Goal: Register for event/course

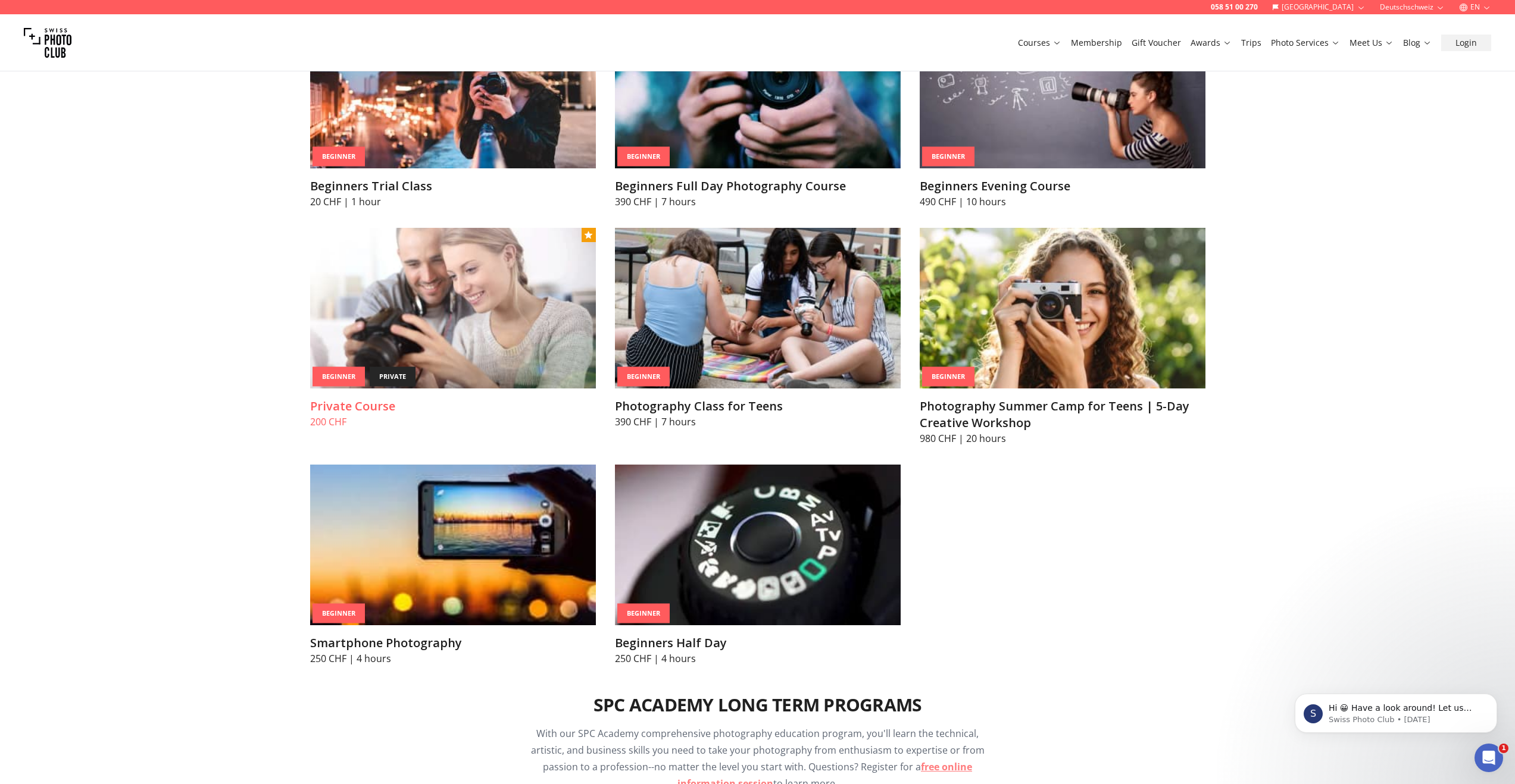
scroll to position [633, 0]
click at [528, 331] on img at bounding box center [453, 308] width 285 height 161
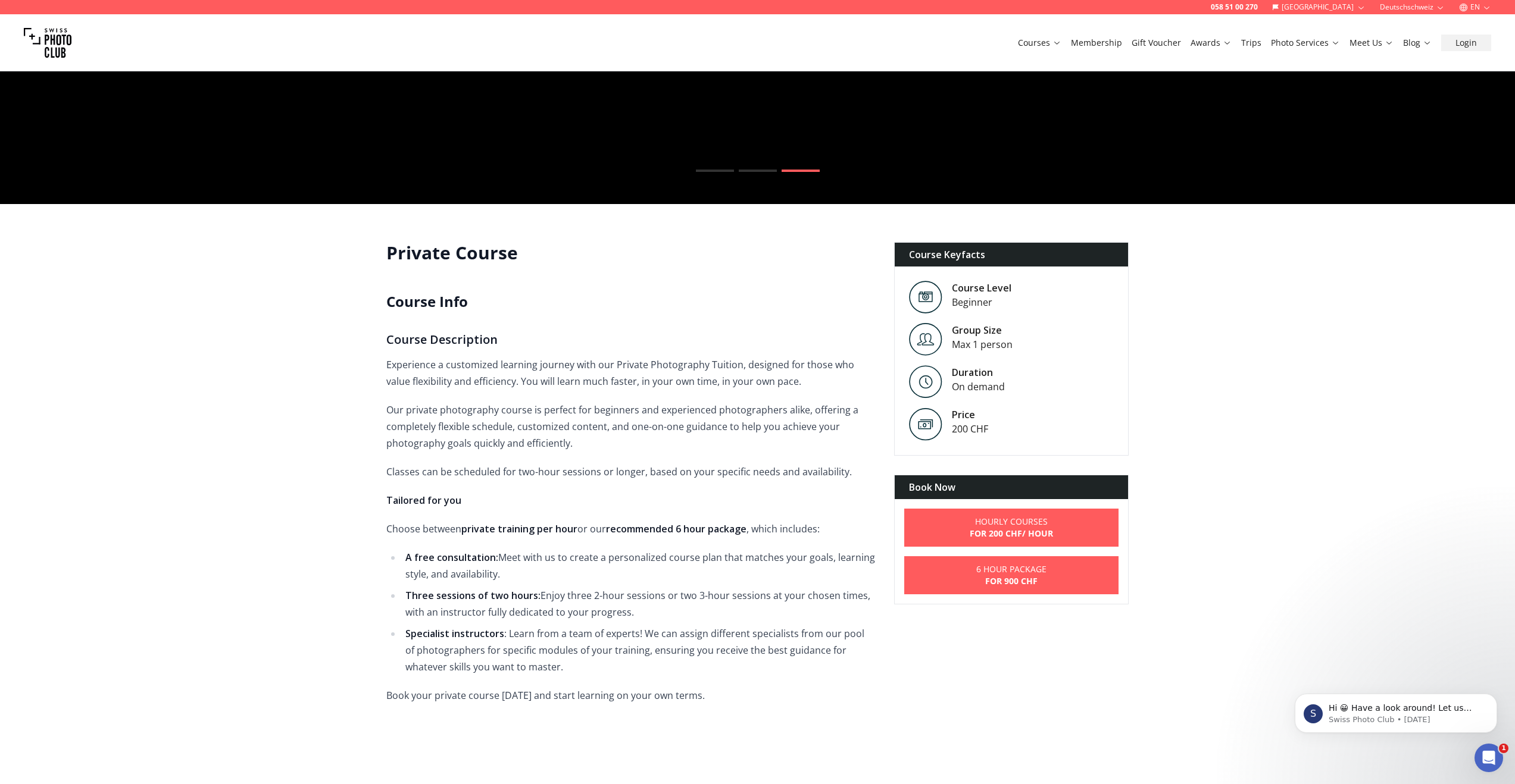
scroll to position [245, 0]
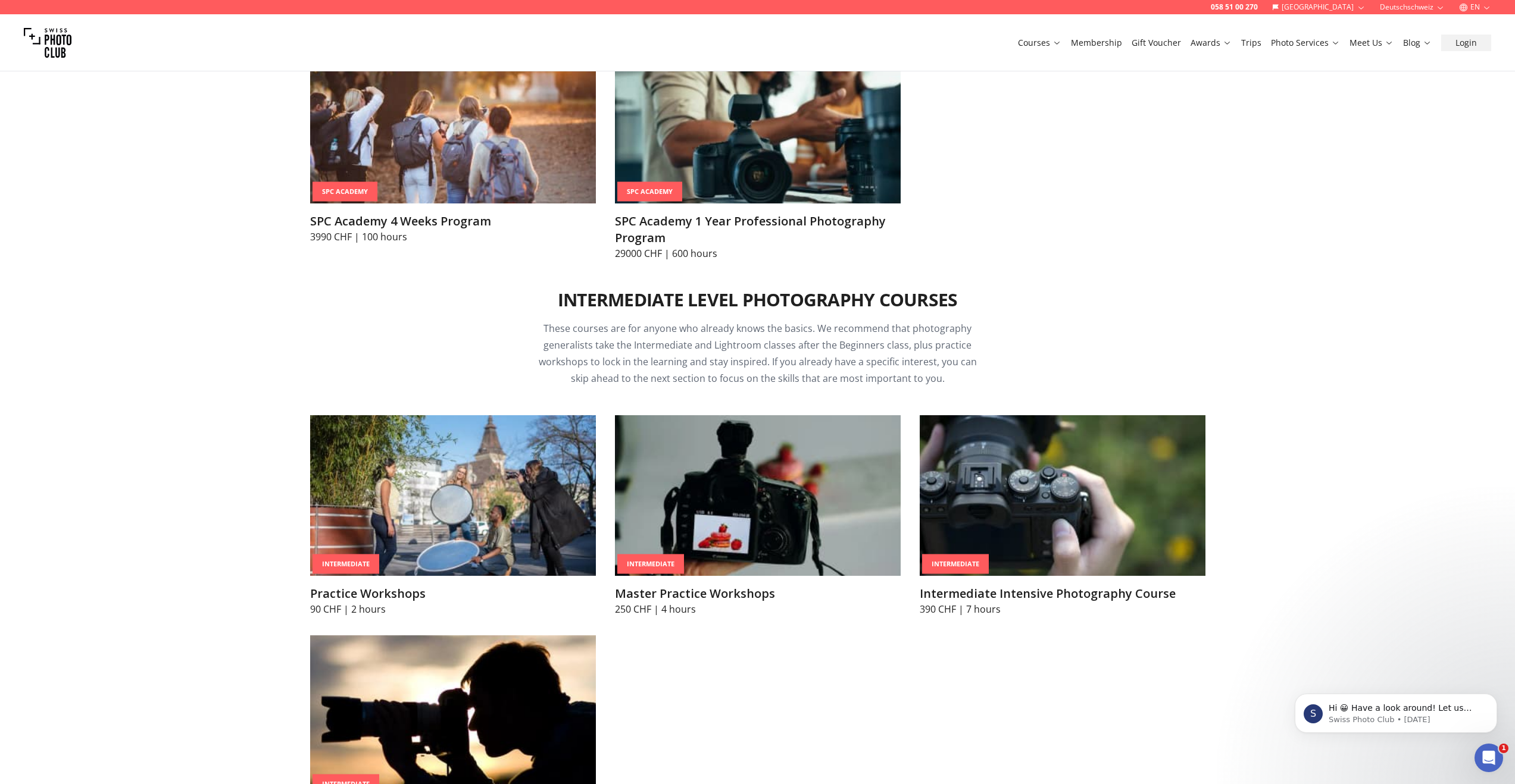
scroll to position [1641, 0]
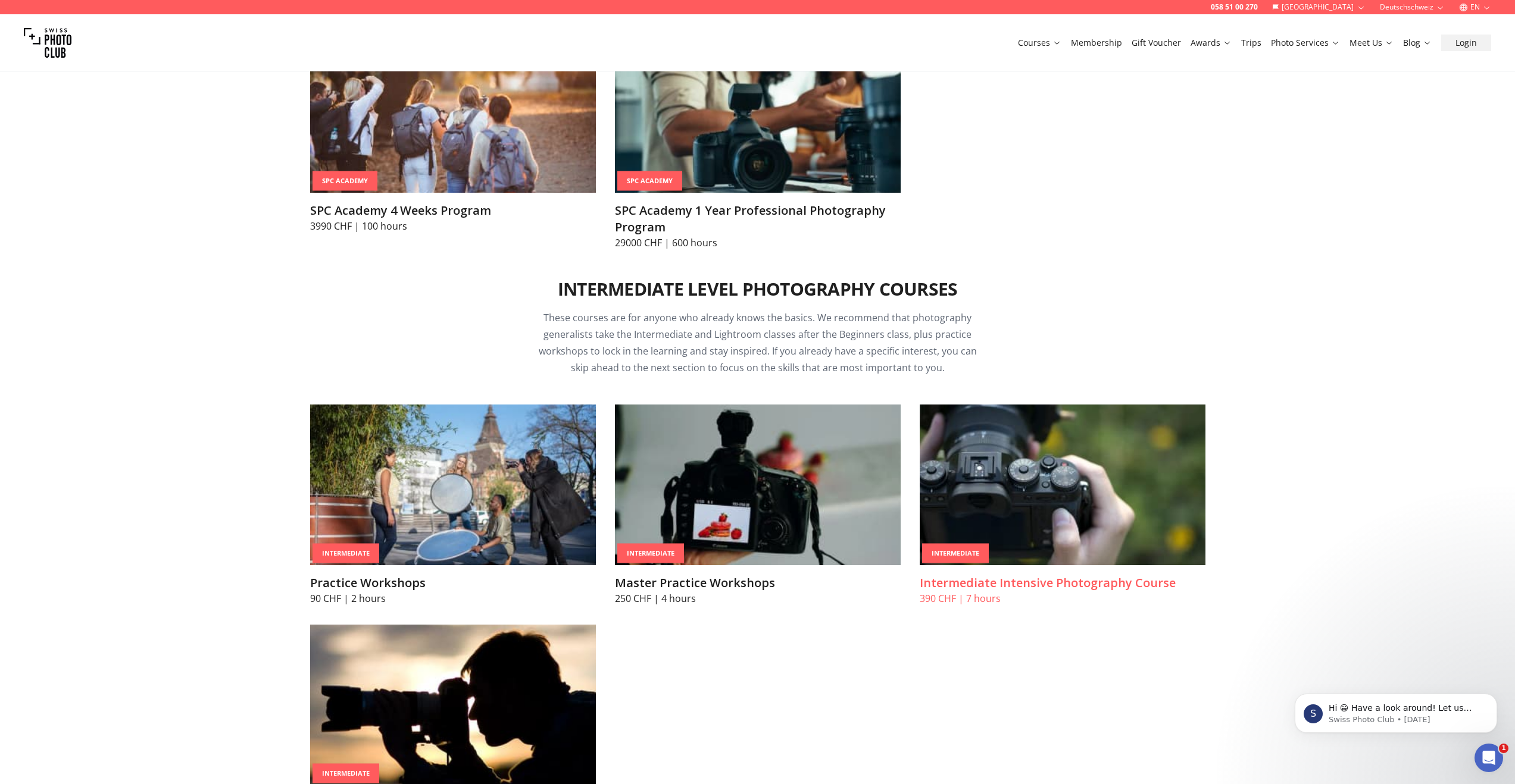
click at [1111, 475] on img at bounding box center [1062, 485] width 285 height 161
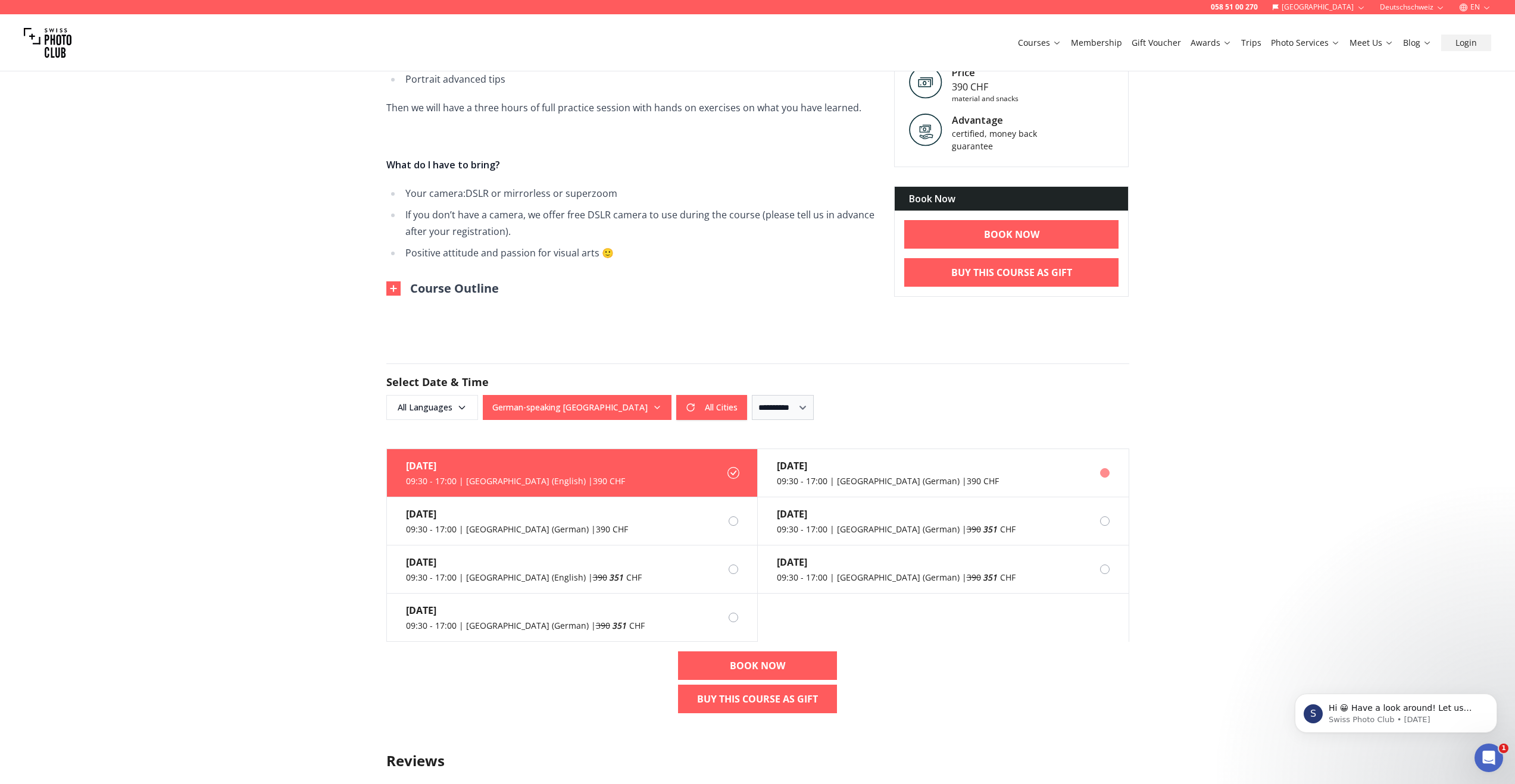
scroll to position [556, 0]
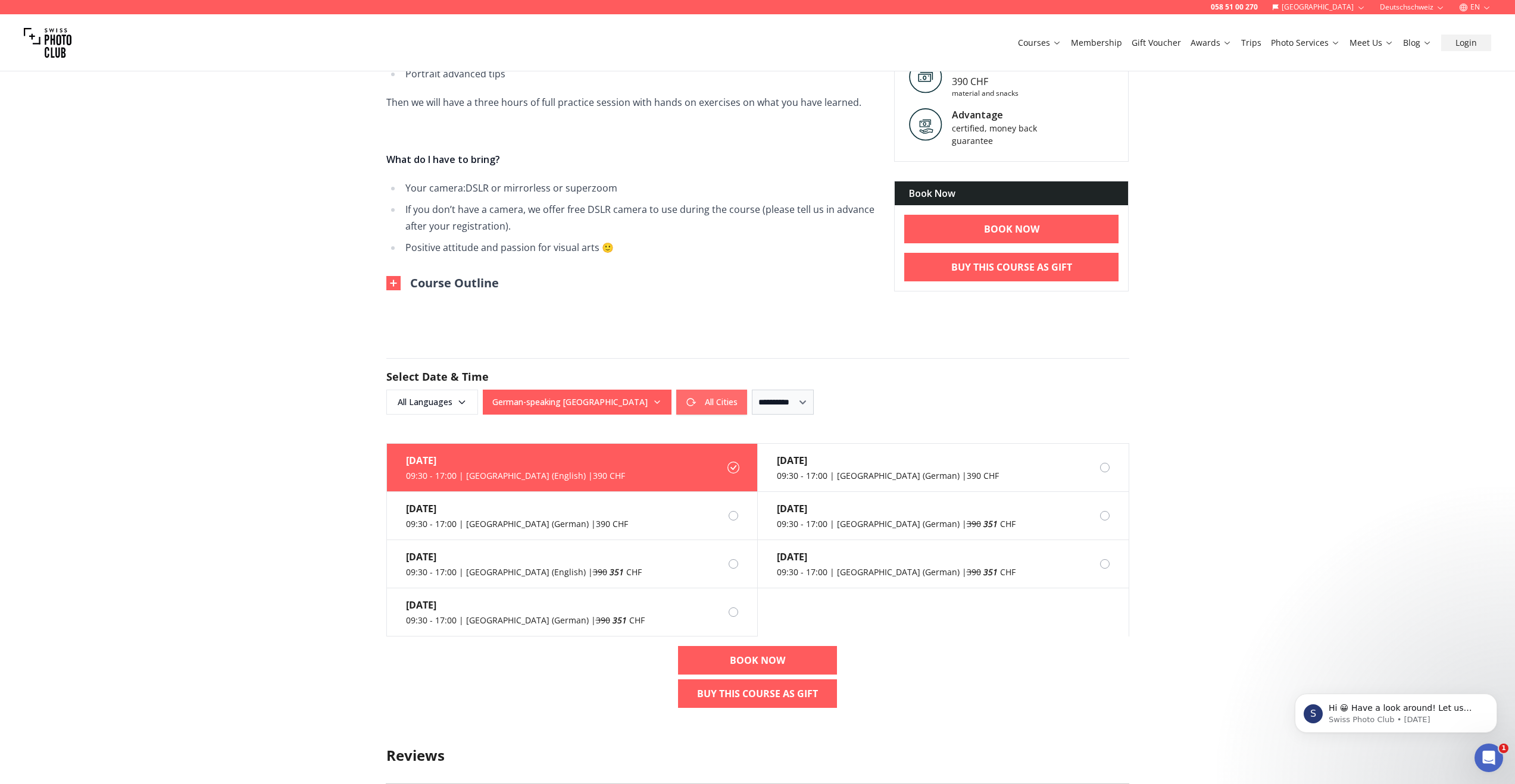
click at [676, 407] on button "All Cities" at bounding box center [712, 402] width 71 height 25
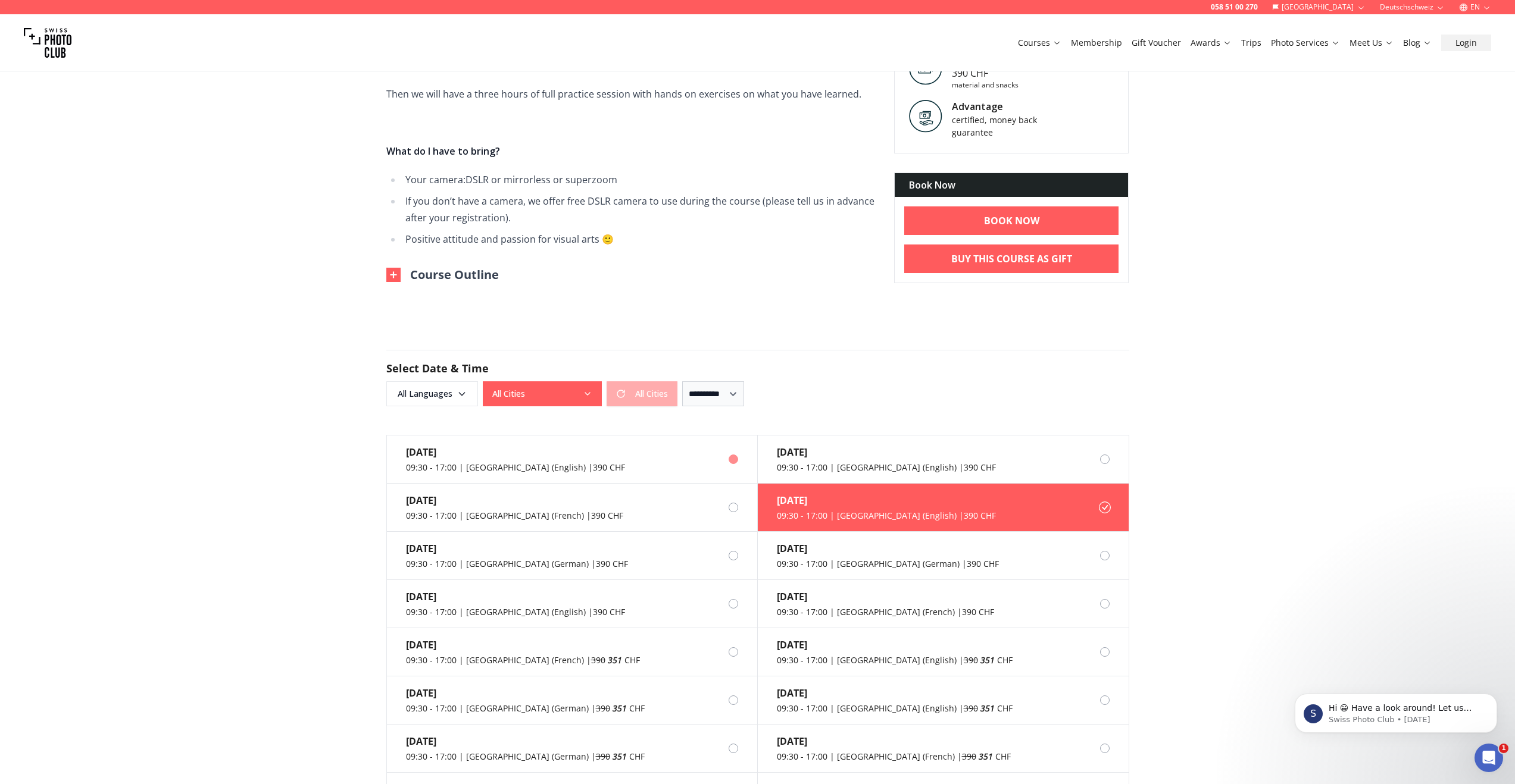
scroll to position [567, 0]
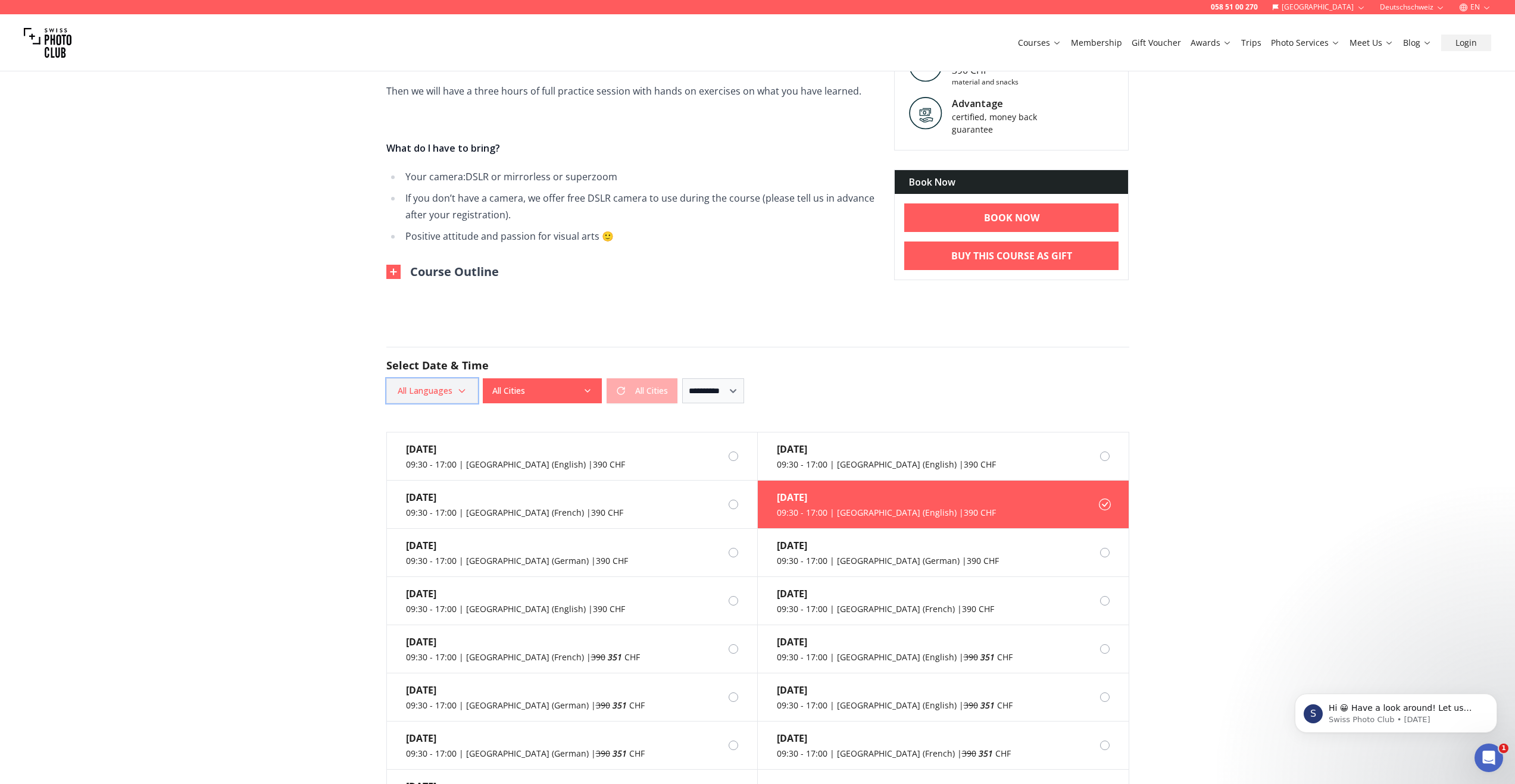
click at [462, 398] on span "All Languages" at bounding box center [432, 391] width 88 height 22
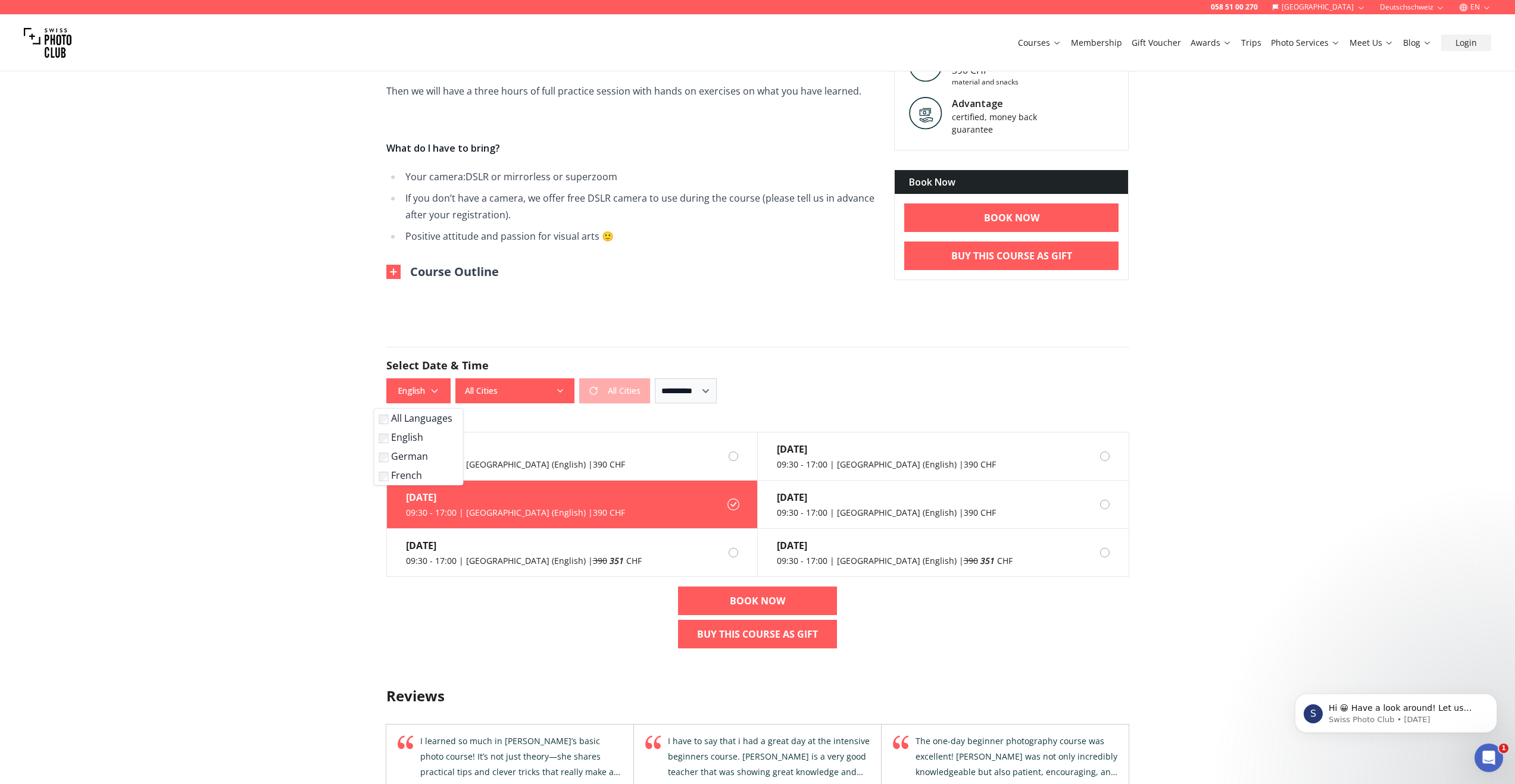
click at [387, 473] on label "French" at bounding box center [416, 475] width 74 height 15
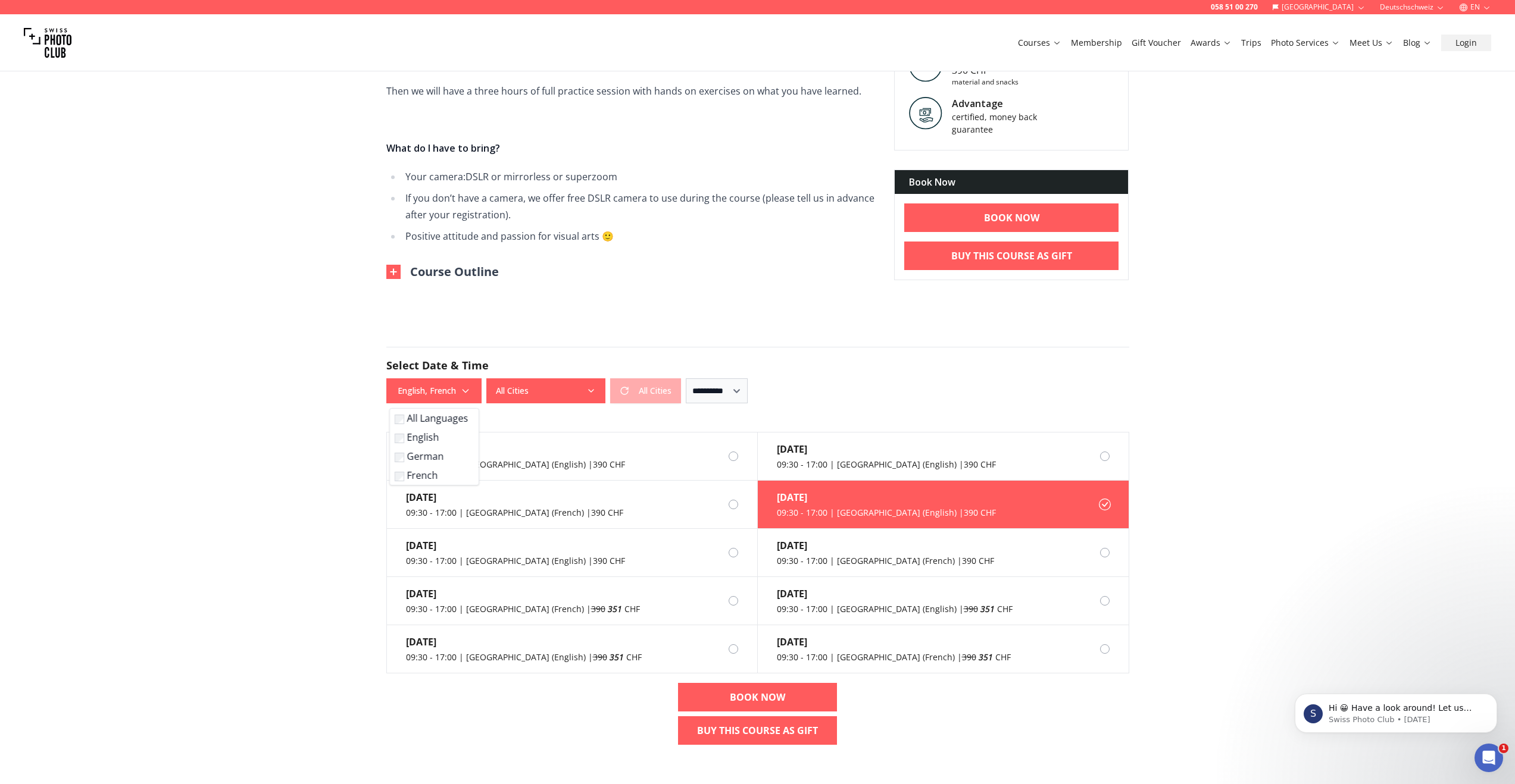
click at [338, 503] on div "058 51 00 270 [GEOGRAPHIC_DATA] Deutschschweiz EN Courses Membership Gift Vouch…" at bounding box center [758, 605] width 1515 height 2344
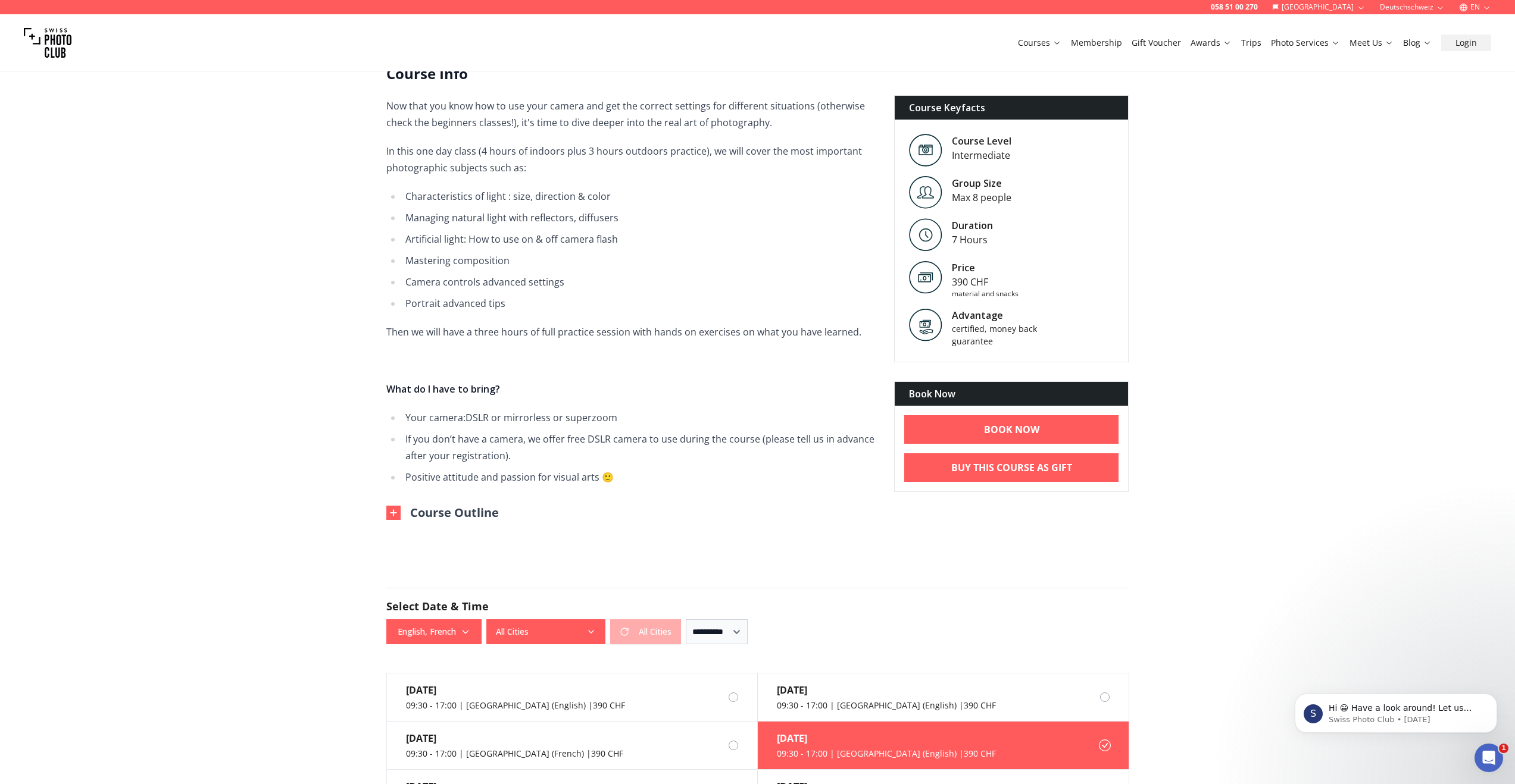
scroll to position [173, 0]
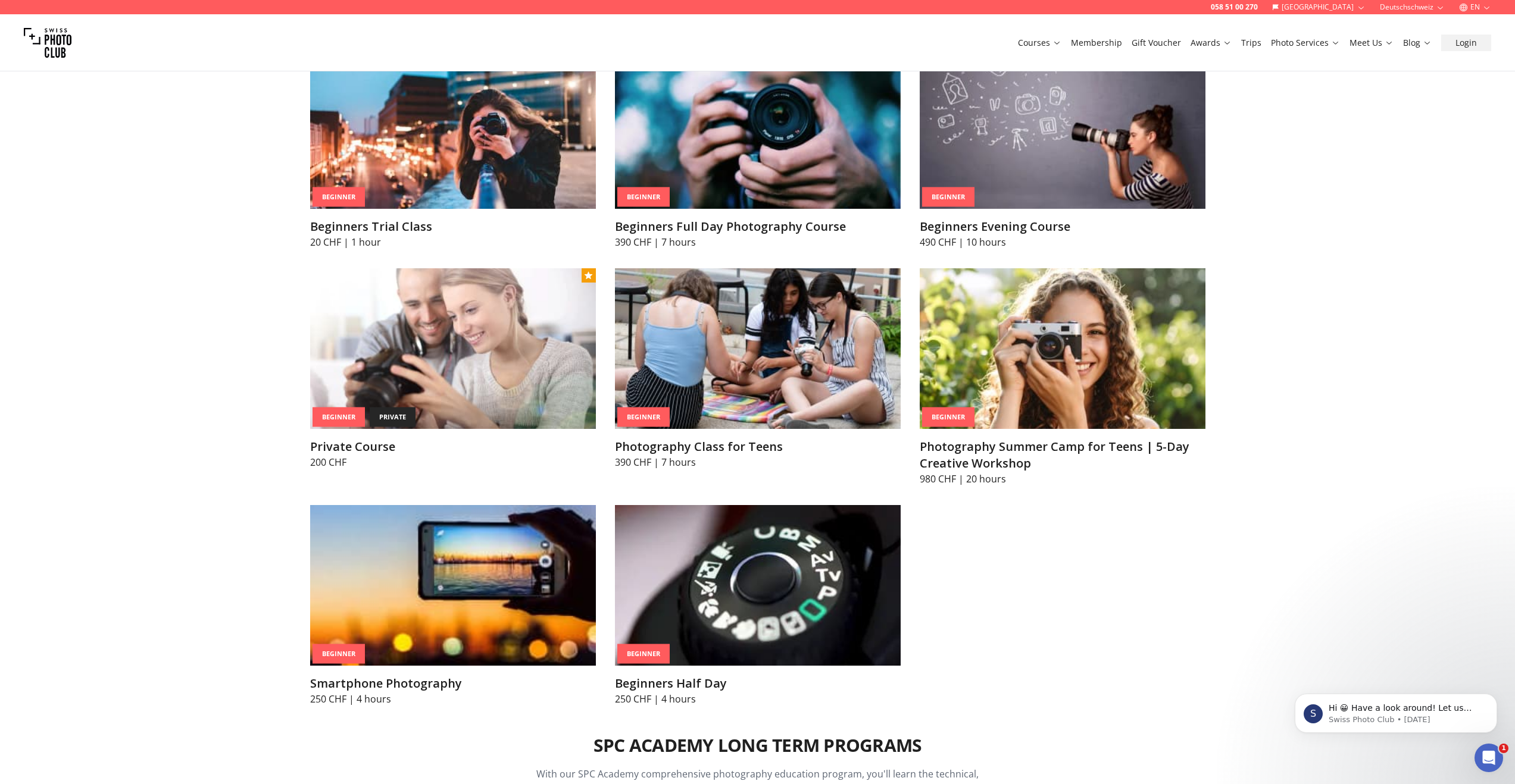
scroll to position [610, 0]
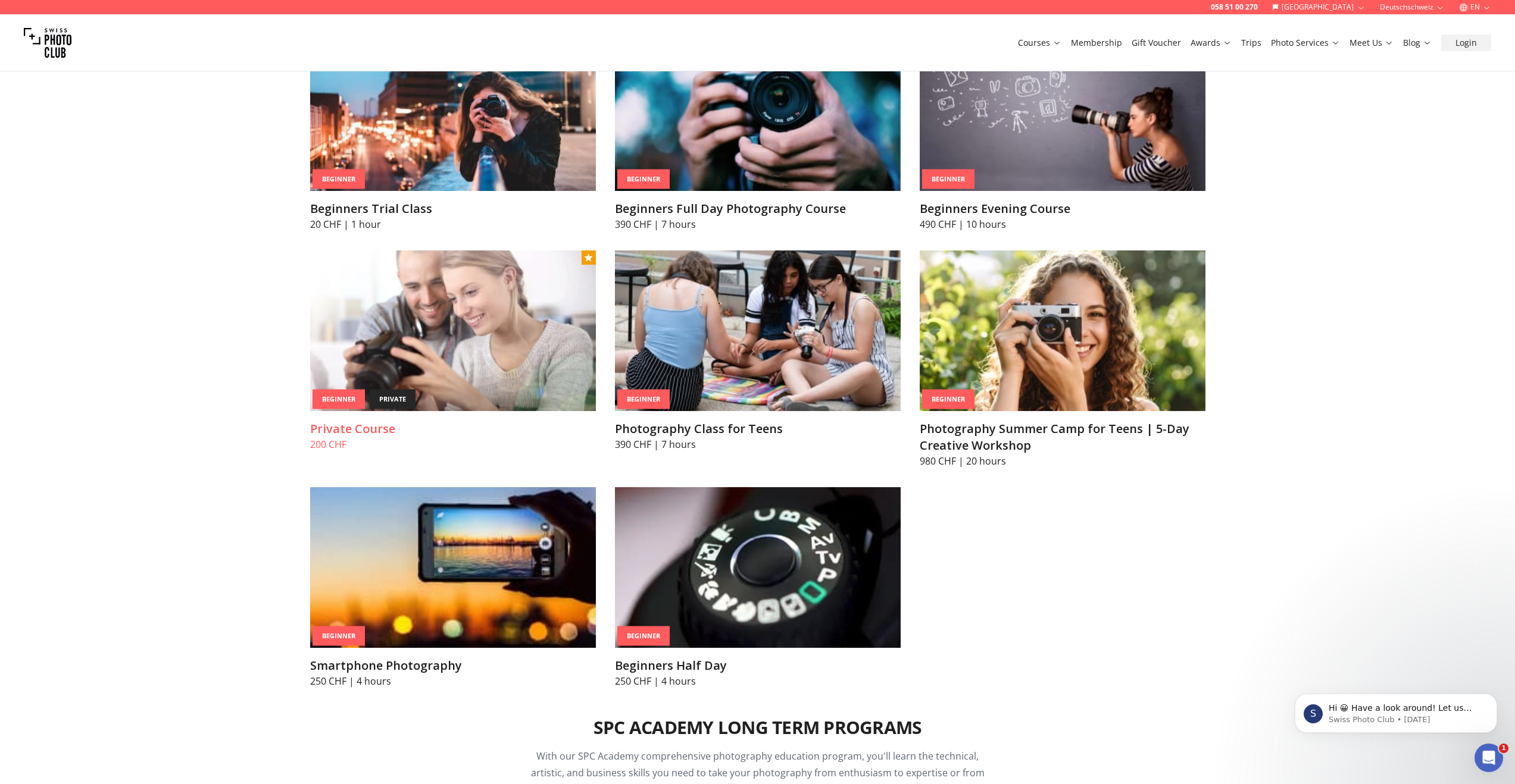
click at [425, 335] on img at bounding box center [453, 331] width 285 height 161
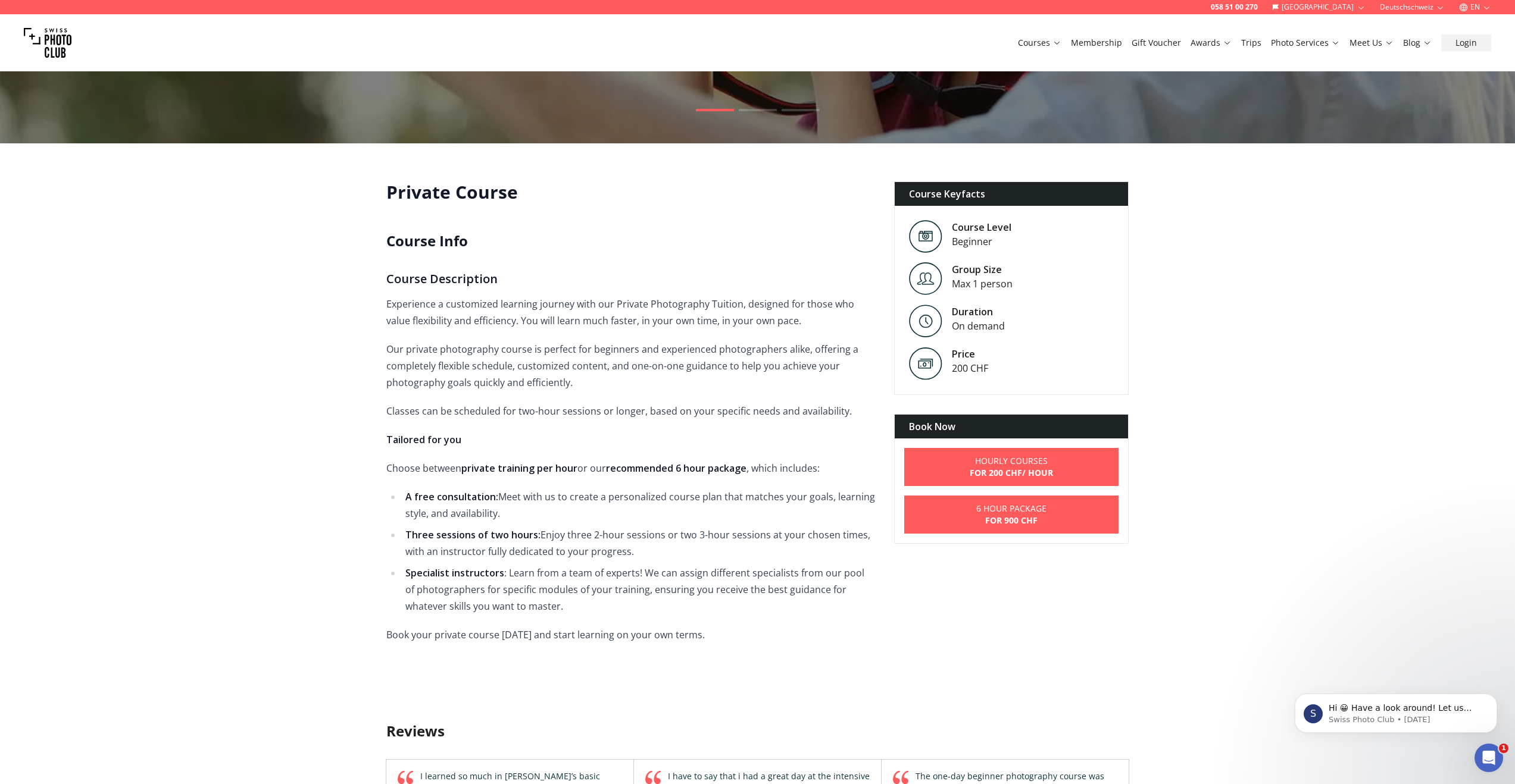
scroll to position [305, 0]
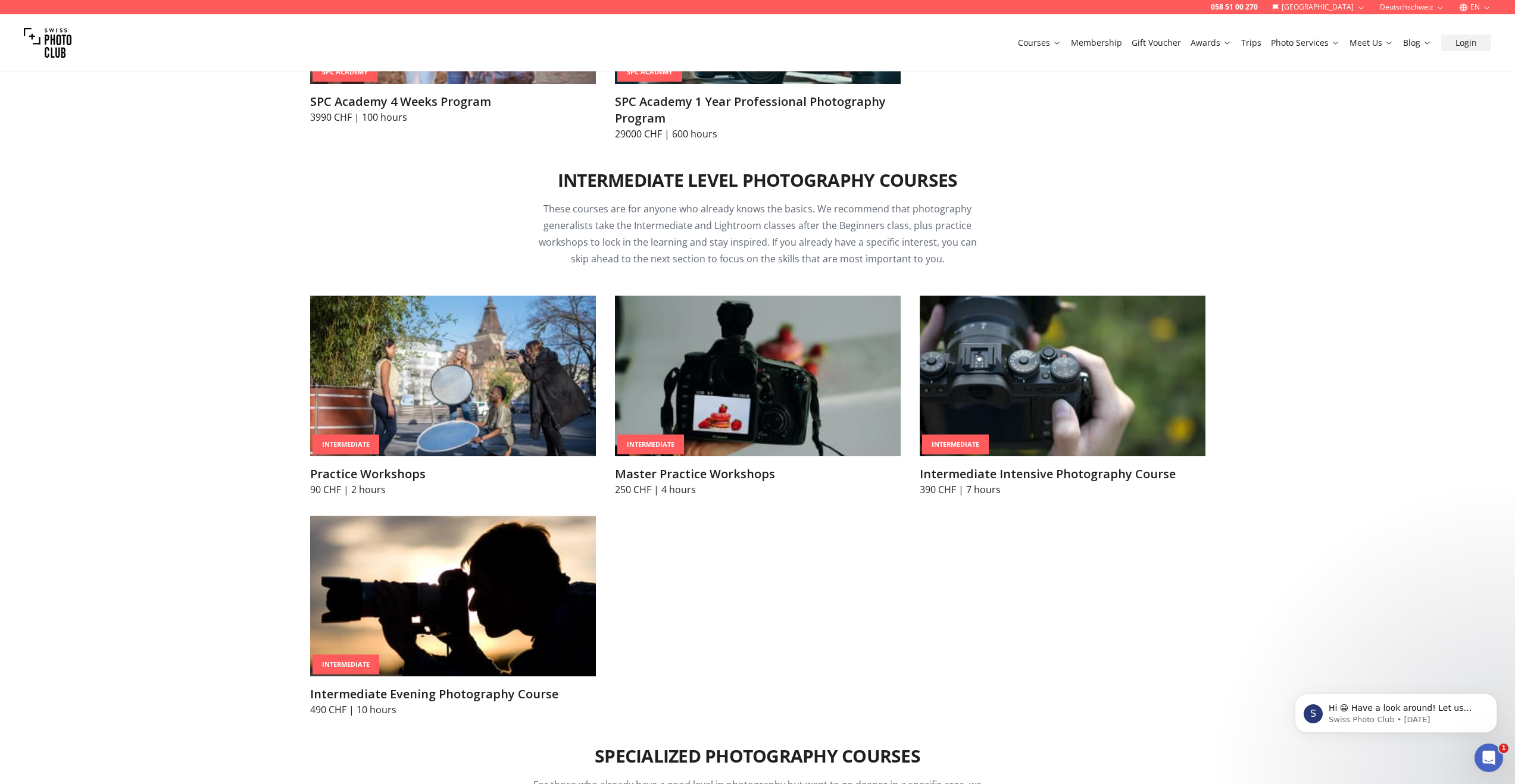
scroll to position [1769, 0]
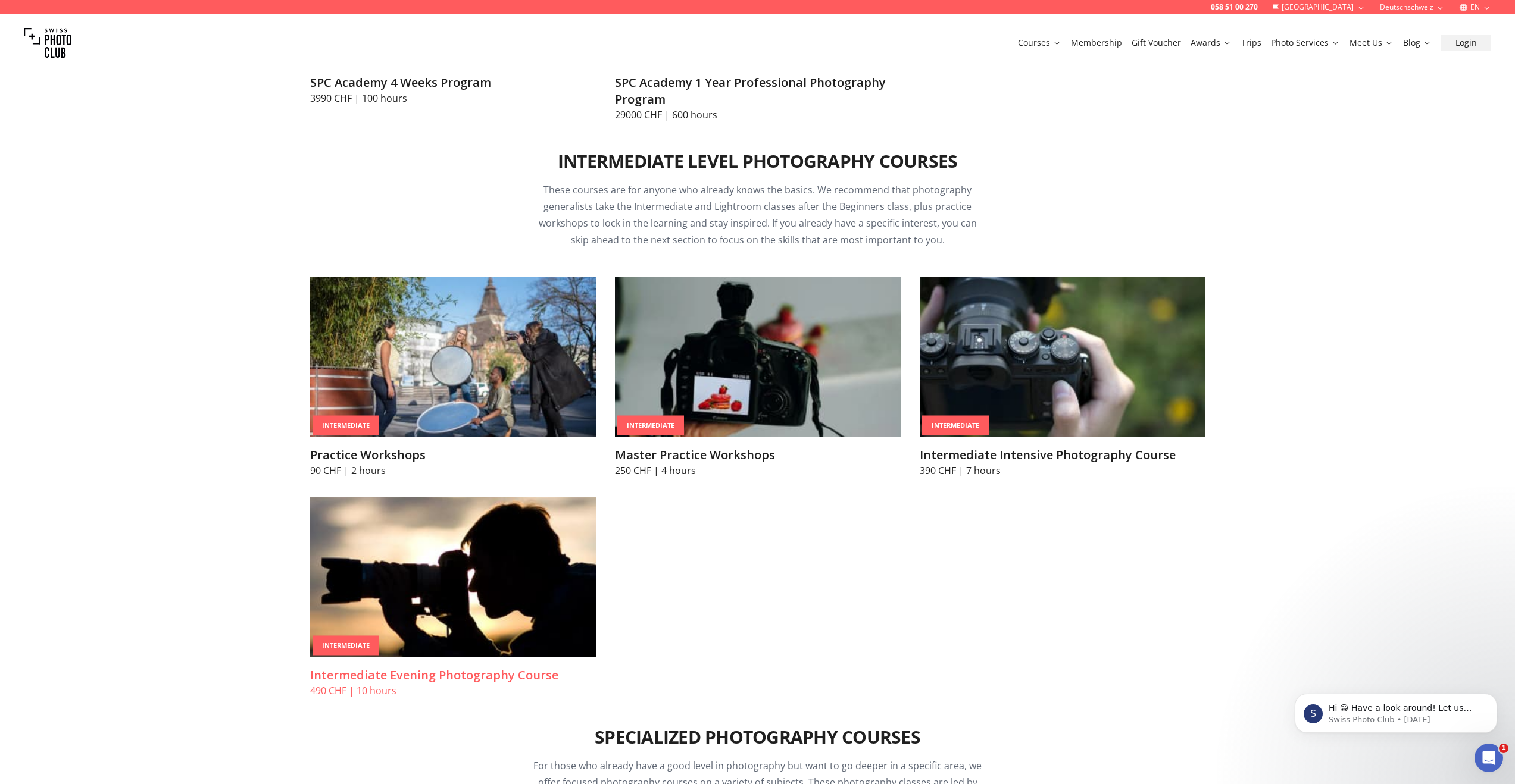
click at [458, 572] on img at bounding box center [453, 577] width 285 height 161
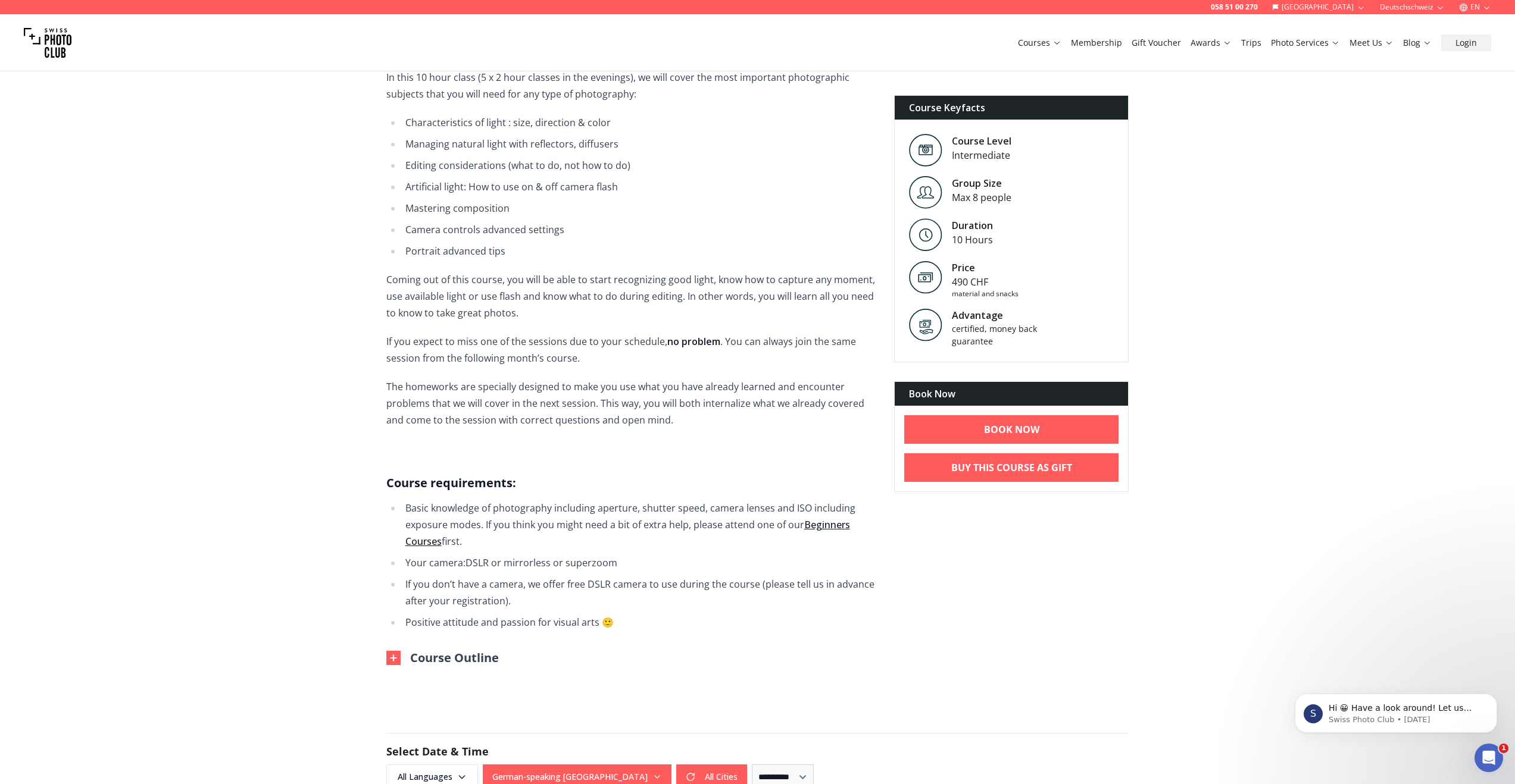
scroll to position [198, 0]
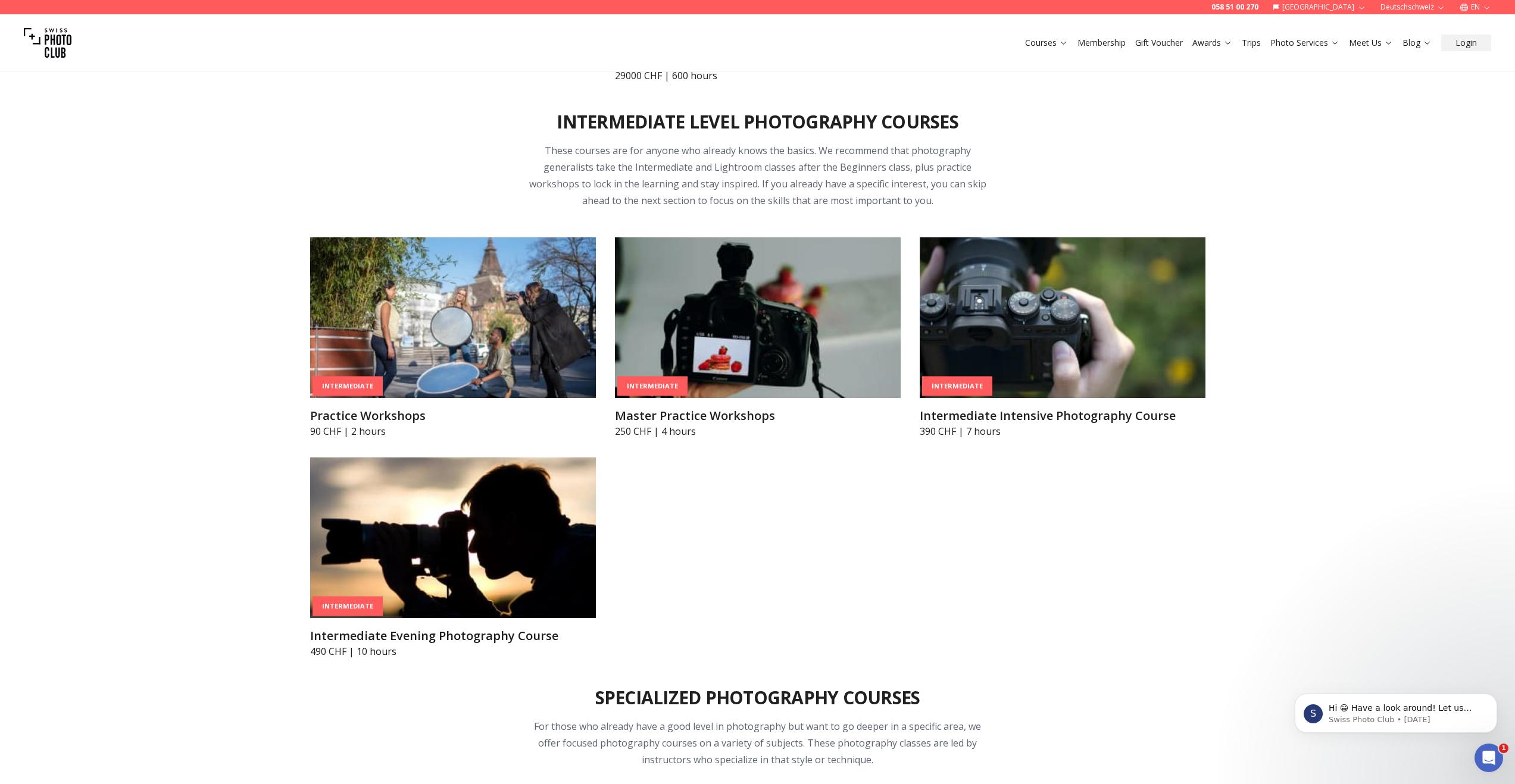
scroll to position [1857, 0]
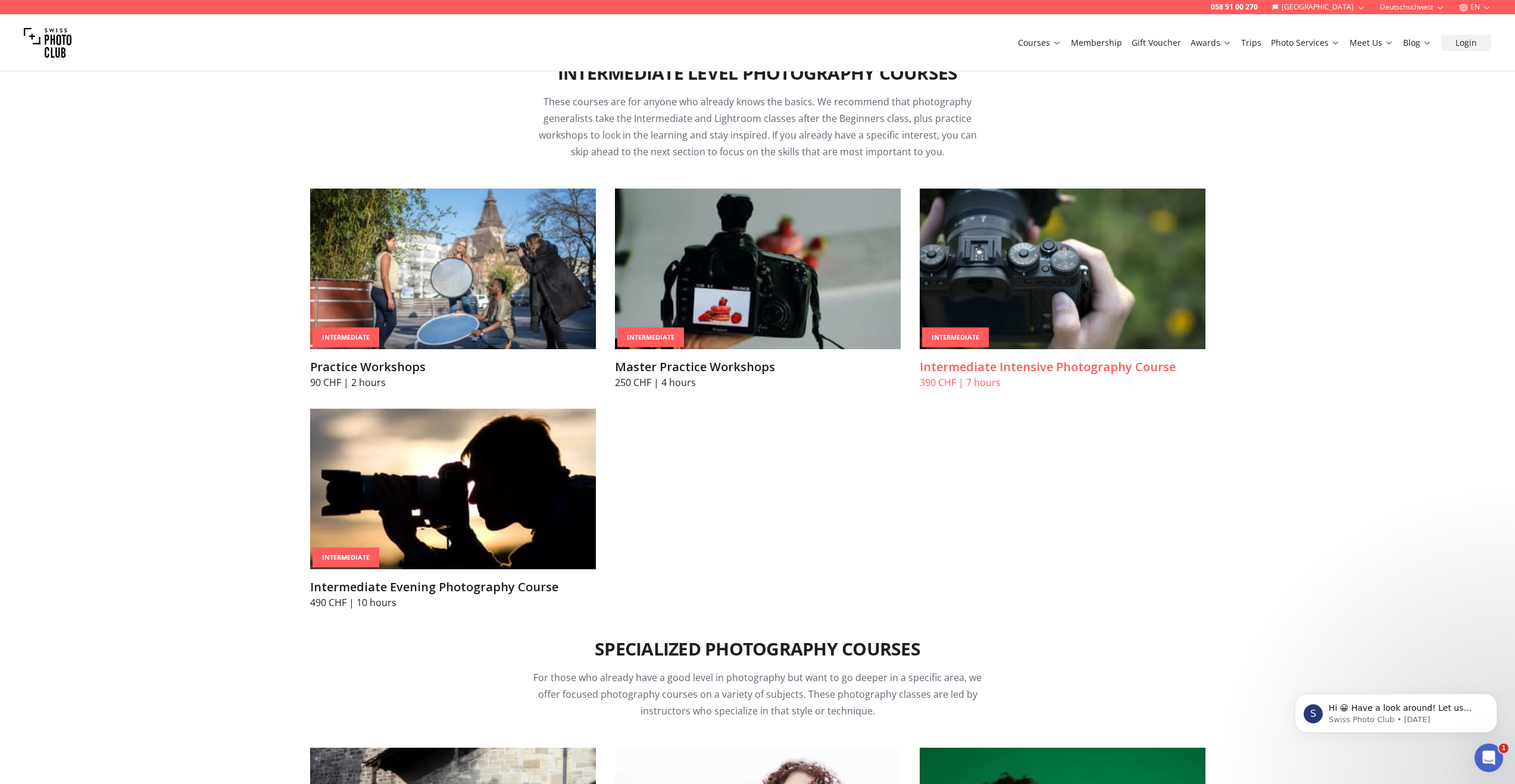
click at [1079, 281] on img at bounding box center [1062, 269] width 285 height 161
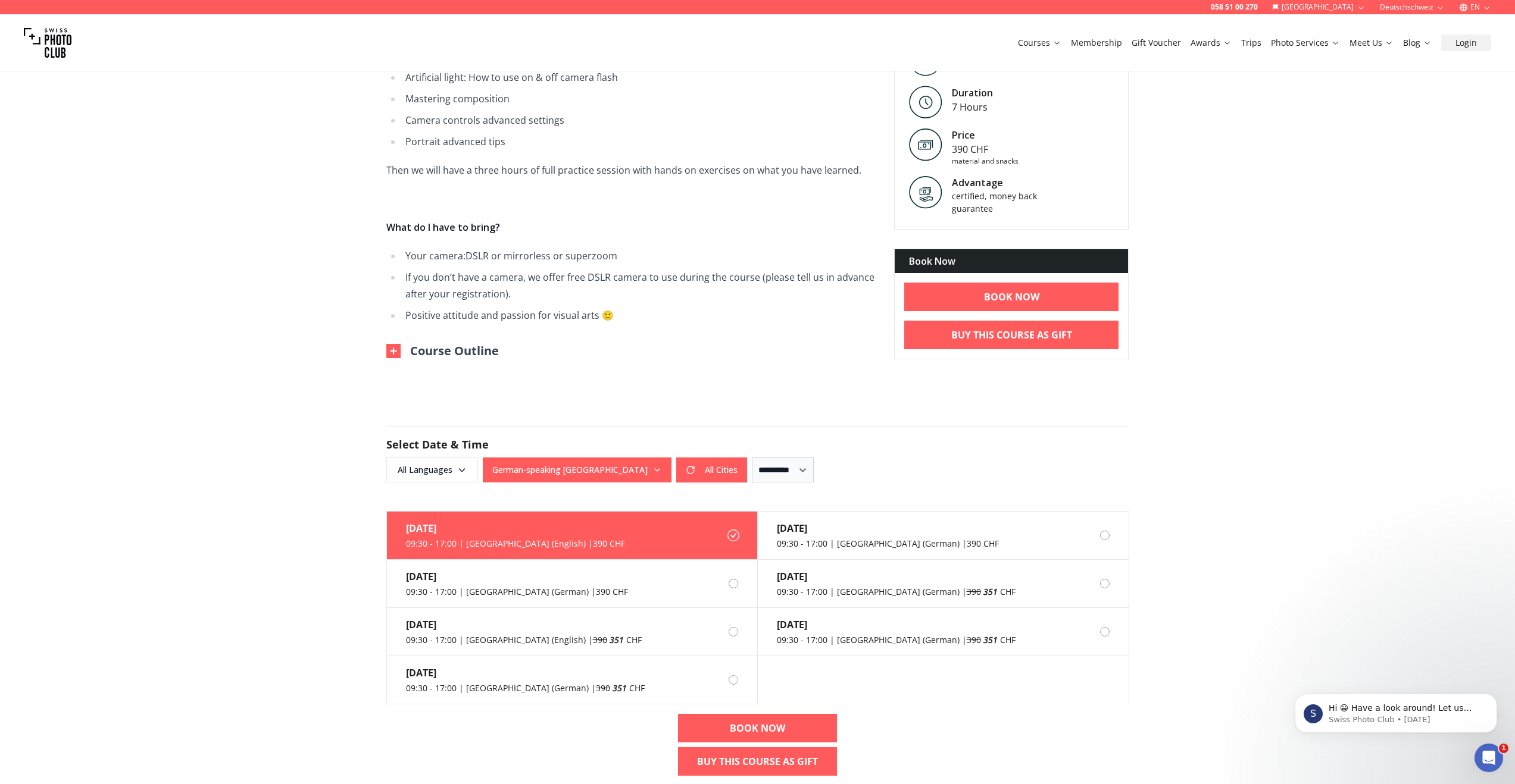
scroll to position [495, 0]
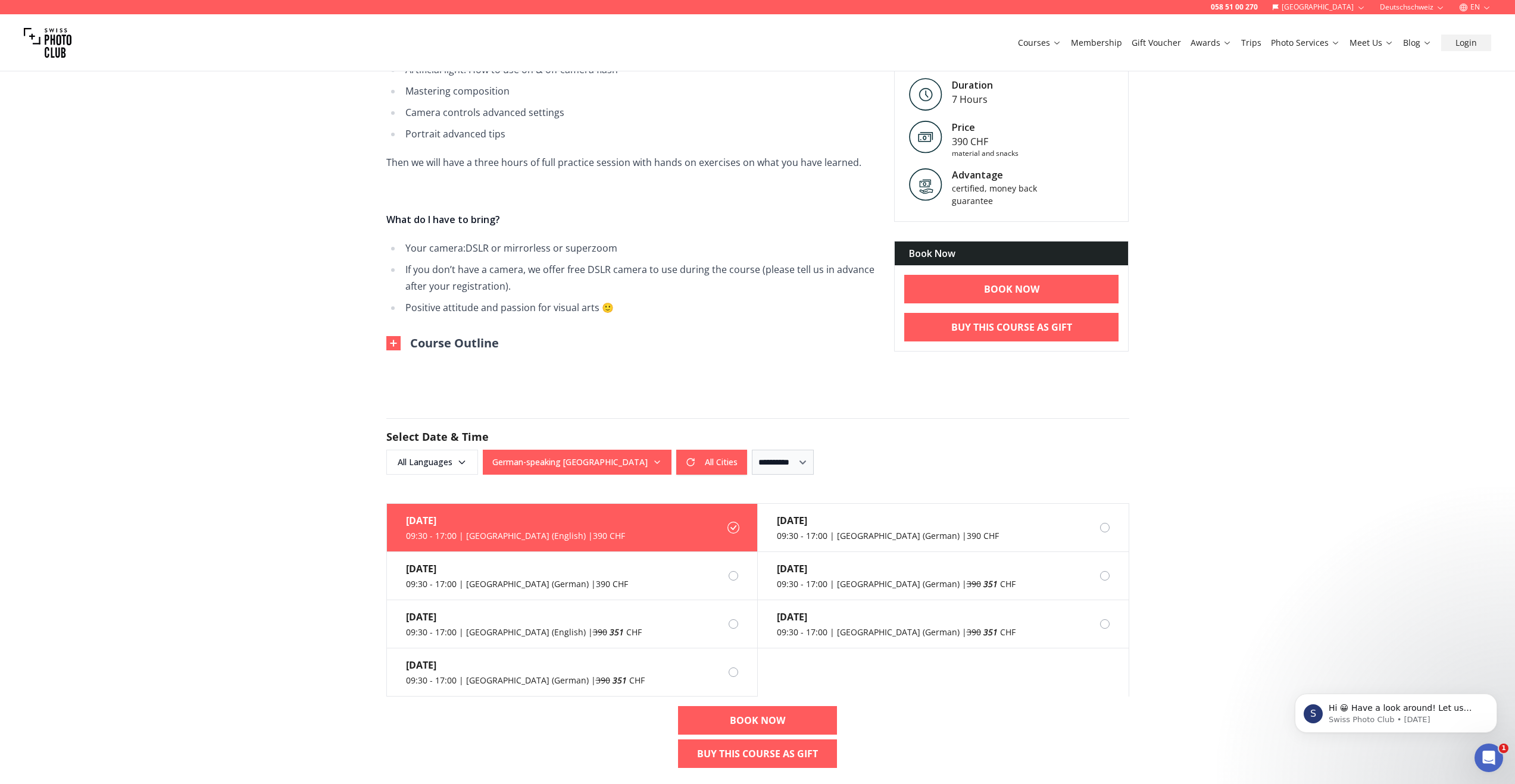
click at [601, 470] on button "German-speaking [GEOGRAPHIC_DATA]" at bounding box center [577, 462] width 189 height 25
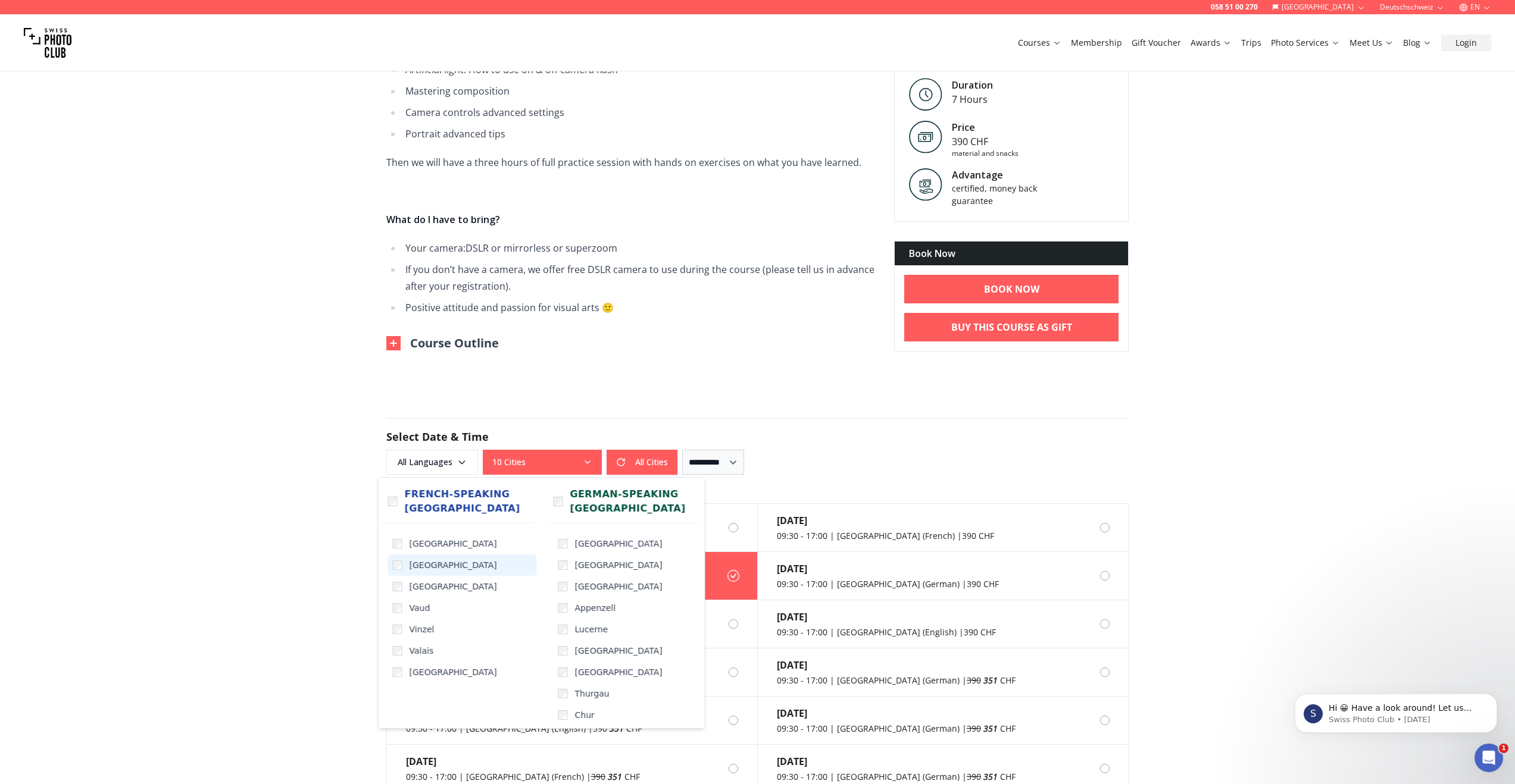
click at [403, 560] on label "[GEOGRAPHIC_DATA]" at bounding box center [463, 565] width 149 height 22
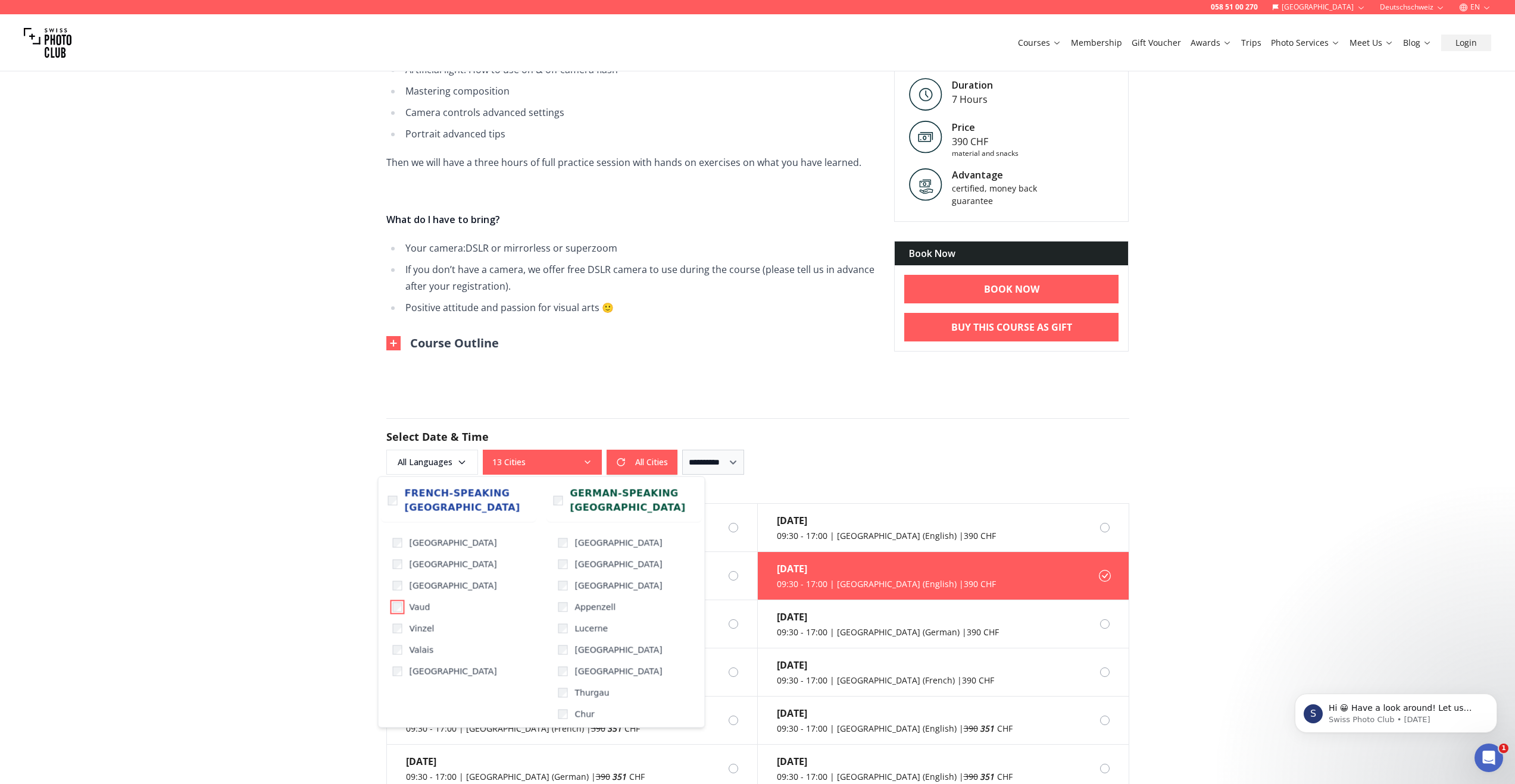
scroll to position [498, 0]
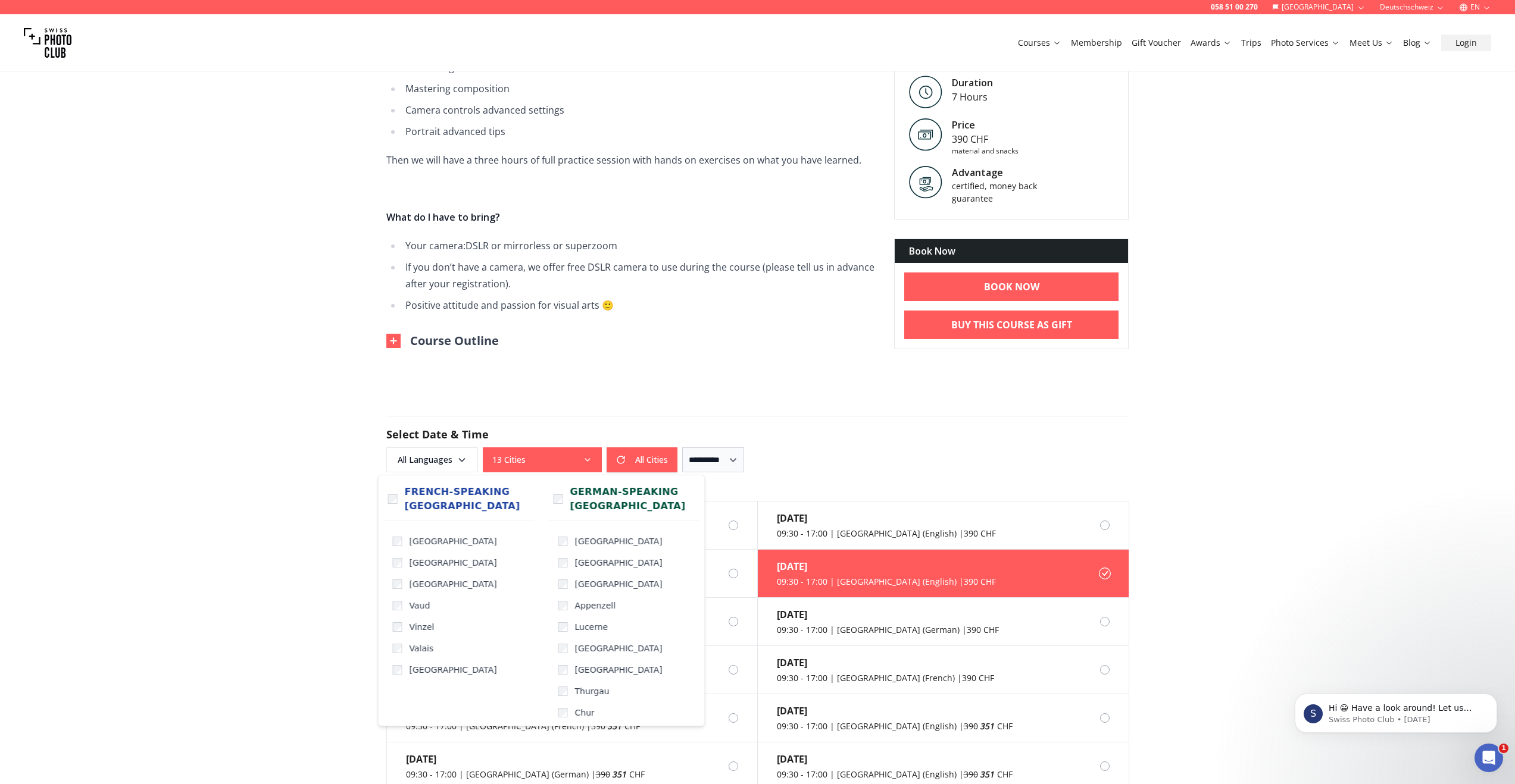
click at [220, 562] on div "058 51 00 270 [GEOGRAPHIC_DATA] Deutschschweiz EN Courses Membership Gift Vouch…" at bounding box center [758, 746] width 1515 height 2489
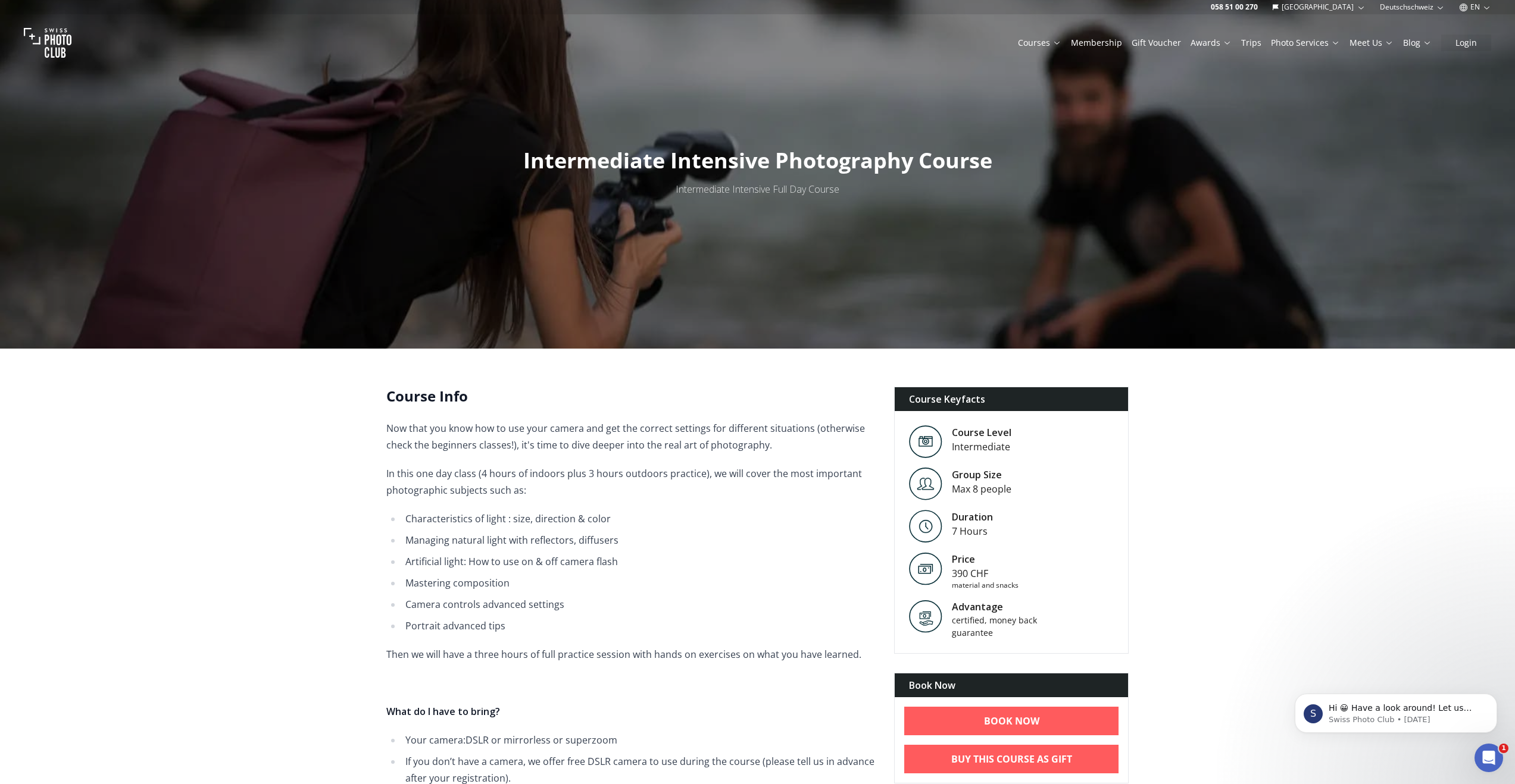
scroll to position [0, 0]
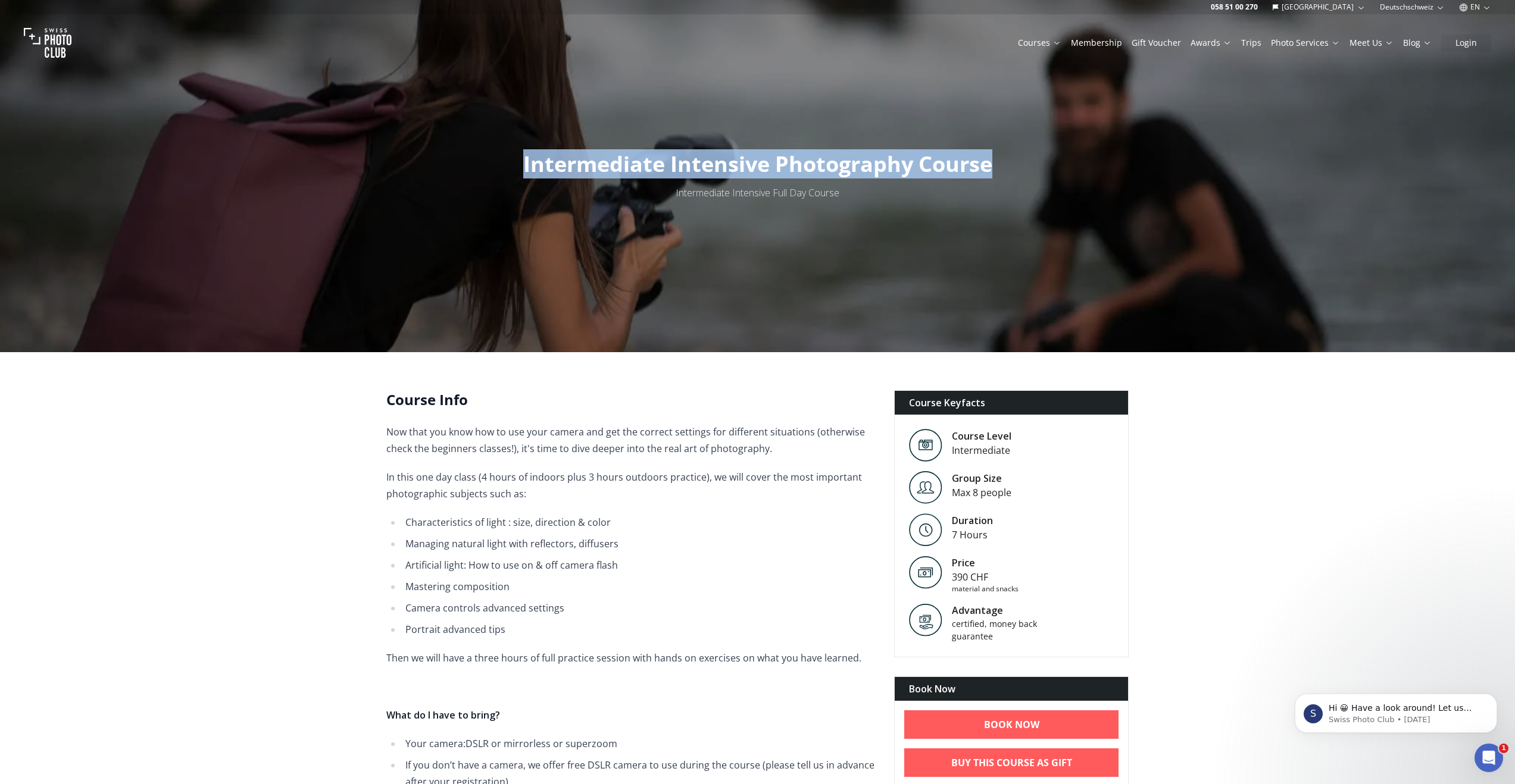
drag, startPoint x: 524, startPoint y: 163, endPoint x: 989, endPoint y: 171, distance: 465.1
click at [989, 171] on span "Intermediate Intensive Photography Course" at bounding box center [758, 164] width 469 height 29
copy span "Intermediate Intensive Photography Course"
